Goal: Find specific page/section

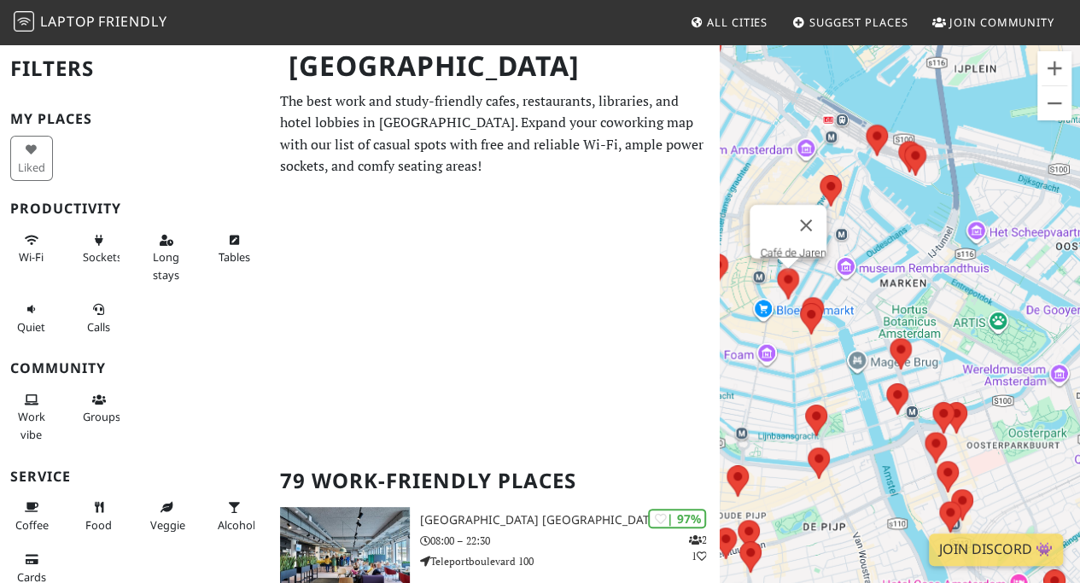
scroll to position [218, 0]
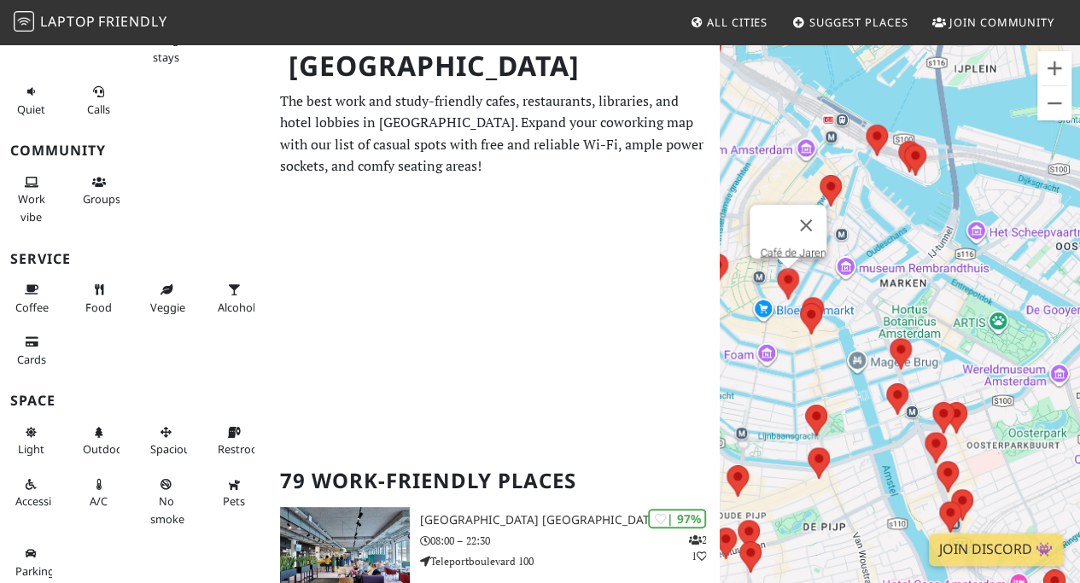
click at [779, 240] on div "To navigate, press the arrow keys. Café de Jaren" at bounding box center [900, 334] width 360 height 583
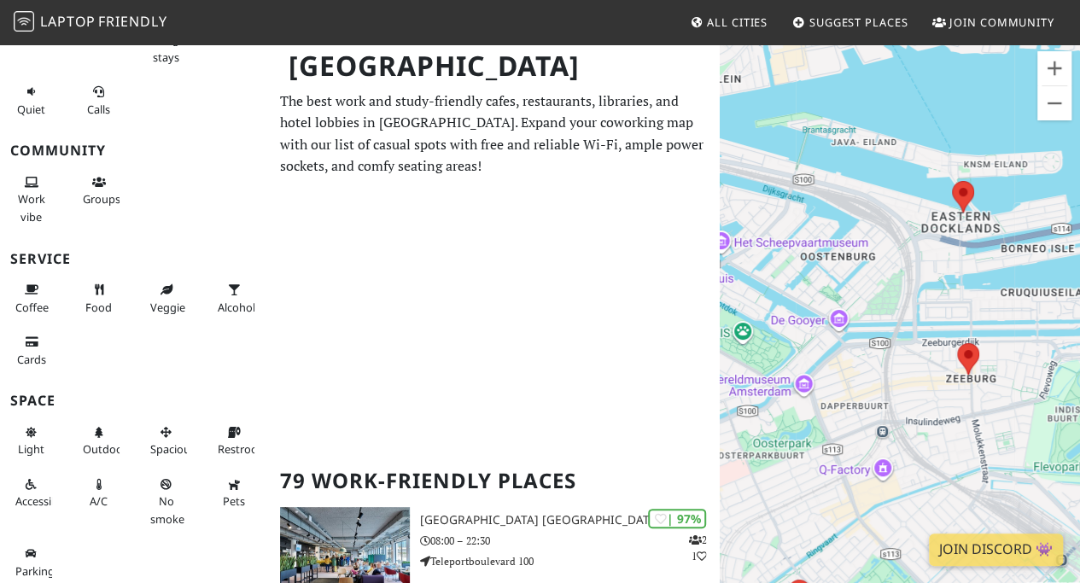
drag, startPoint x: 977, startPoint y: 254, endPoint x: 892, endPoint y: 267, distance: 85.5
click at [892, 267] on div "To navigate, press the arrow keys. Café de Jaren" at bounding box center [900, 334] width 360 height 583
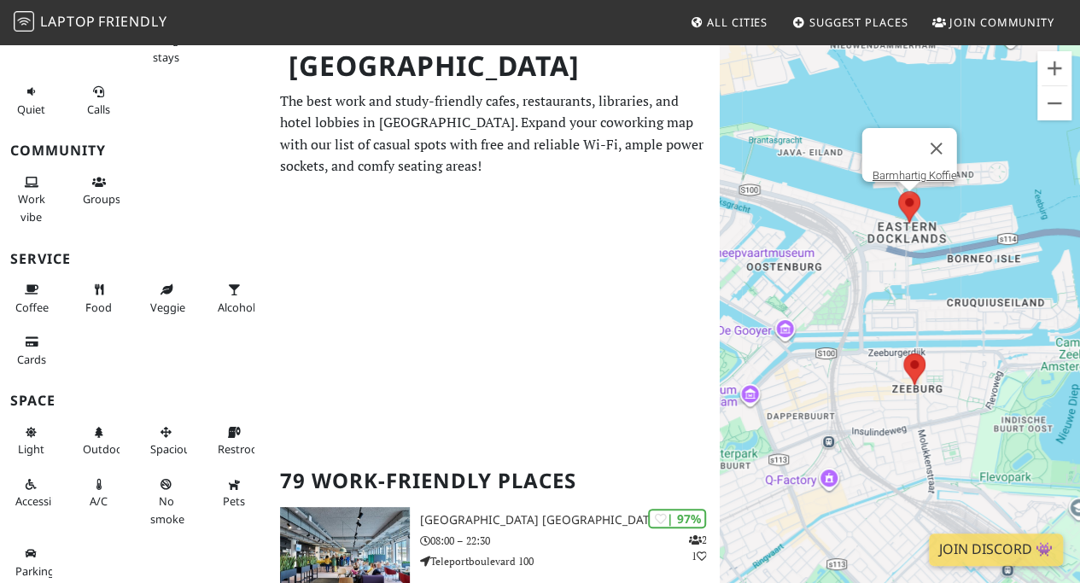
click at [898, 191] on area at bounding box center [898, 191] width 0 height 0
click at [909, 169] on link "Barmhartig Koffie" at bounding box center [914, 175] width 85 height 13
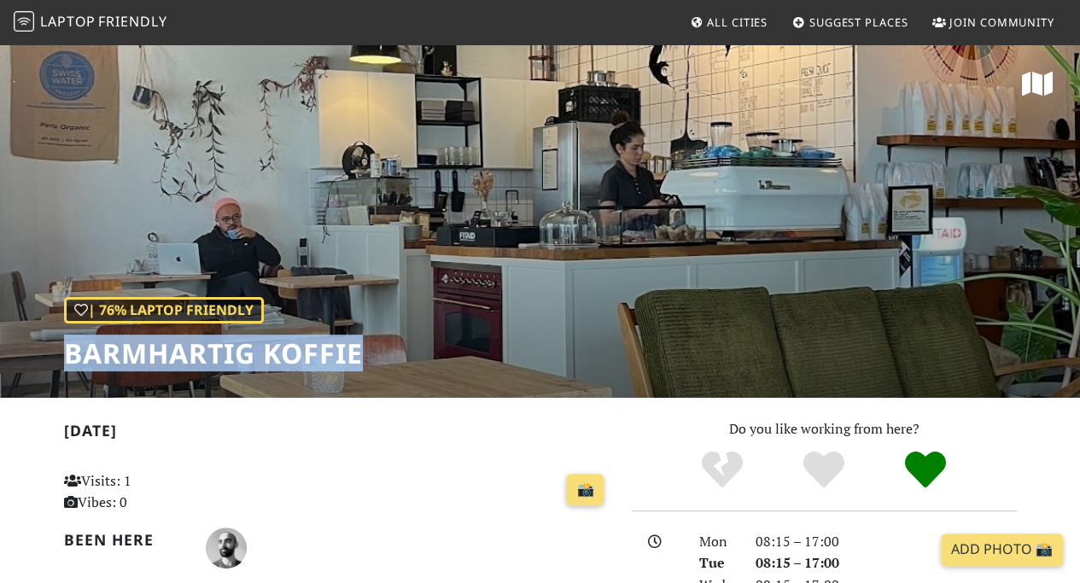
drag, startPoint x: 376, startPoint y: 353, endPoint x: 72, endPoint y: 362, distance: 304.9
click at [72, 362] on div "| 76% Laptop Friendly Barmhartig Koffie" at bounding box center [540, 220] width 1080 height 355
copy h1 "Barmhartig Koffie"
